Goal: Navigation & Orientation: Find specific page/section

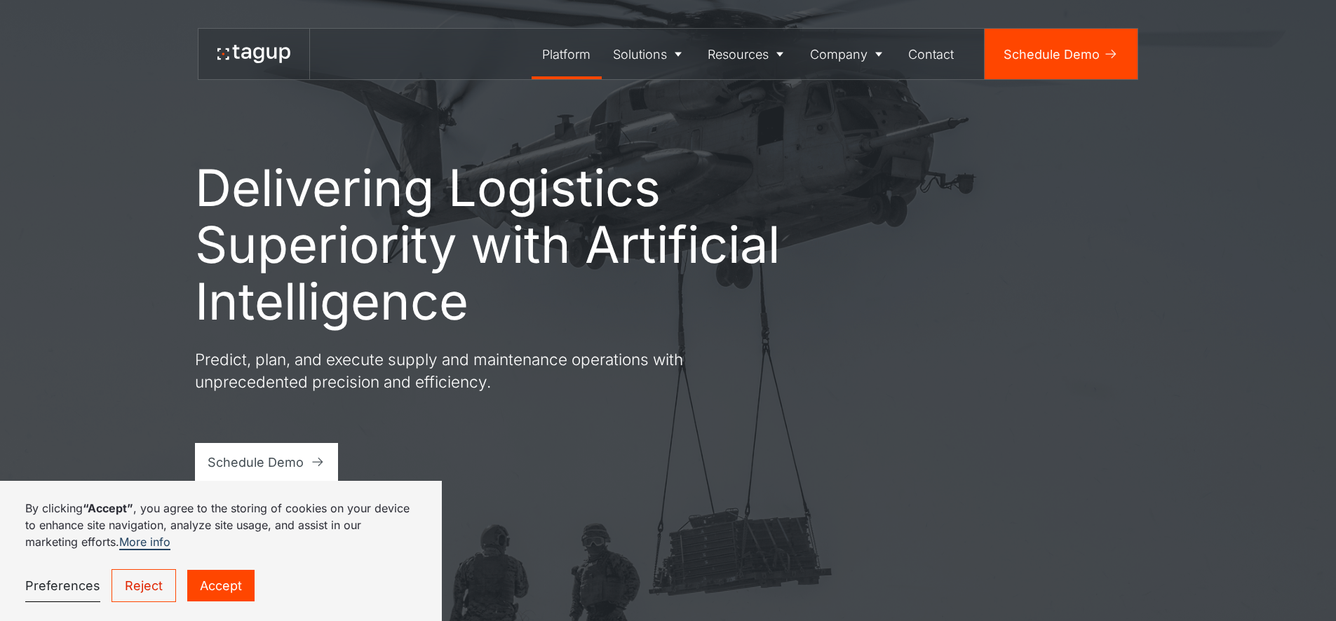
click at [553, 57] on div "Platform" at bounding box center [566, 54] width 48 height 19
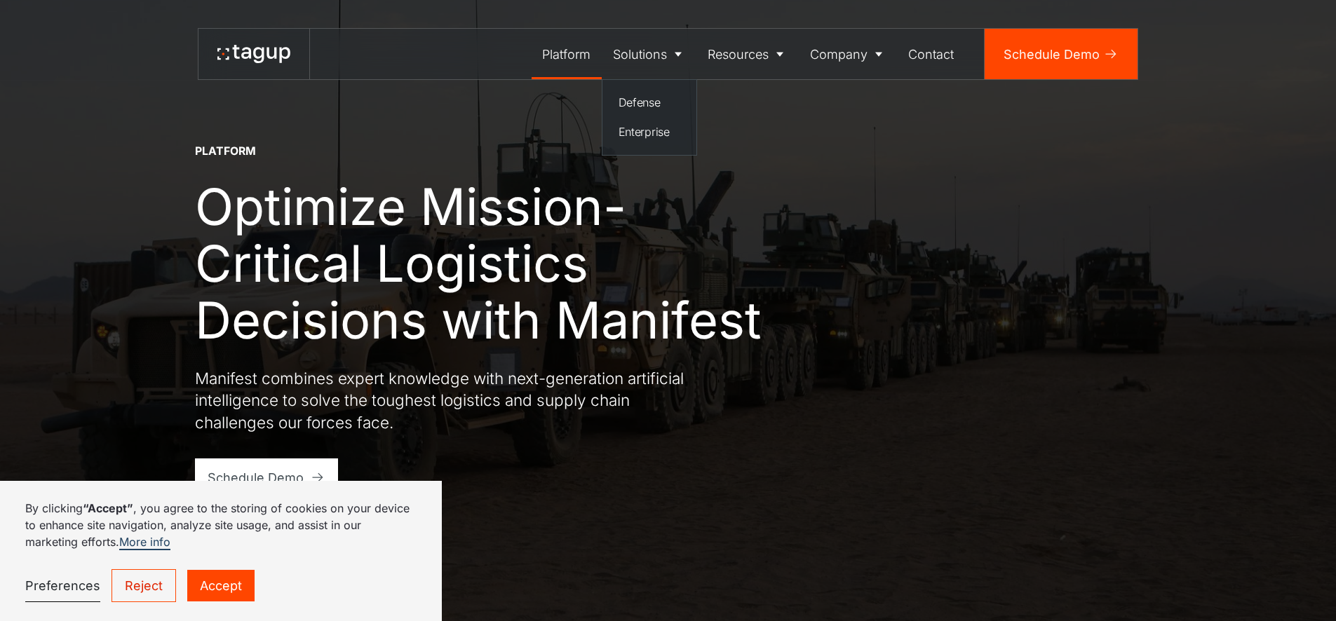
drag, startPoint x: 653, startPoint y: 98, endPoint x: 608, endPoint y: 143, distance: 63.5
click at [653, 98] on div "Defense" at bounding box center [650, 102] width 62 height 17
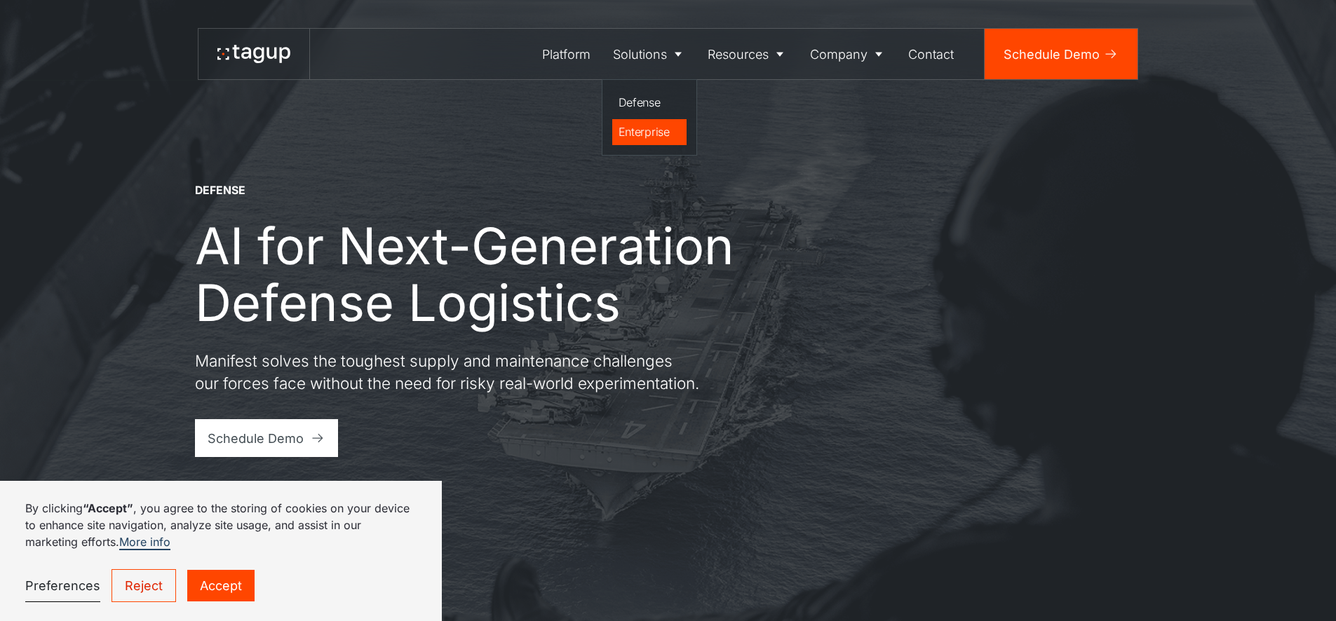
click at [633, 133] on div "Enterprise" at bounding box center [650, 131] width 62 height 17
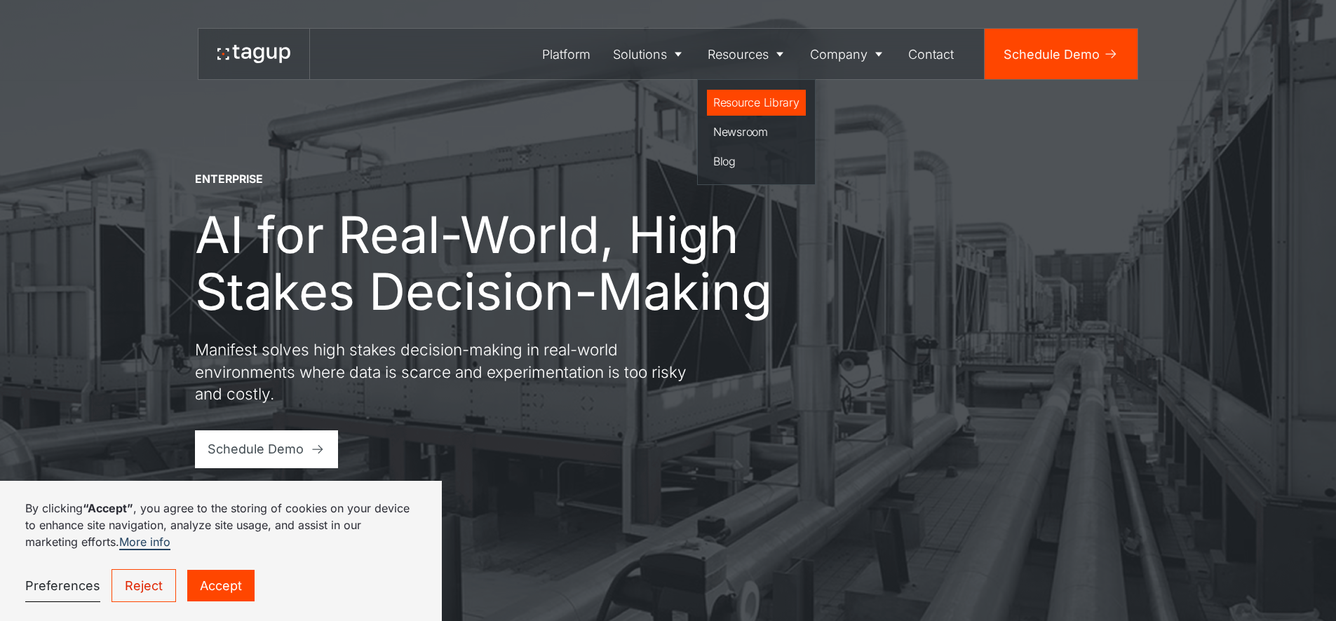
click at [739, 103] on div "Resource Library" at bounding box center [756, 102] width 86 height 17
